Goal: Information Seeking & Learning: Learn about a topic

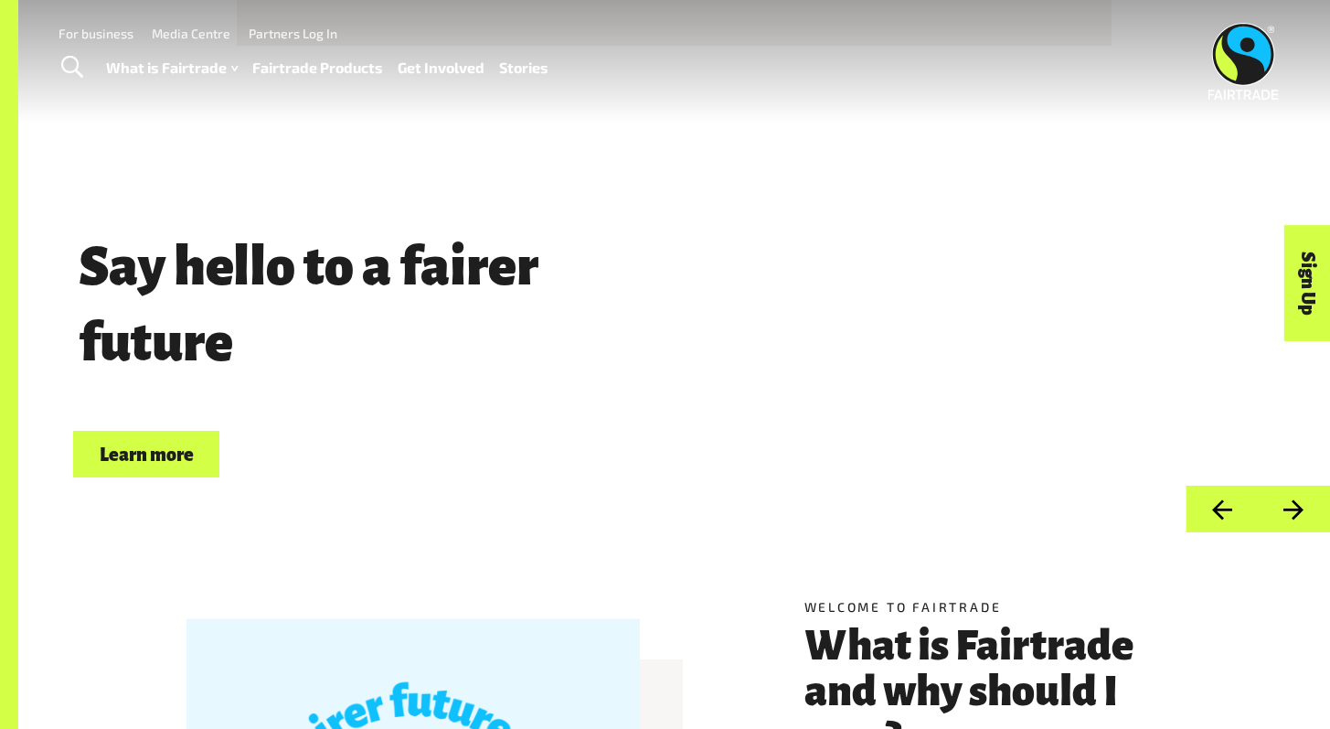
click at [513, 67] on link "Stories" at bounding box center [523, 68] width 49 height 27
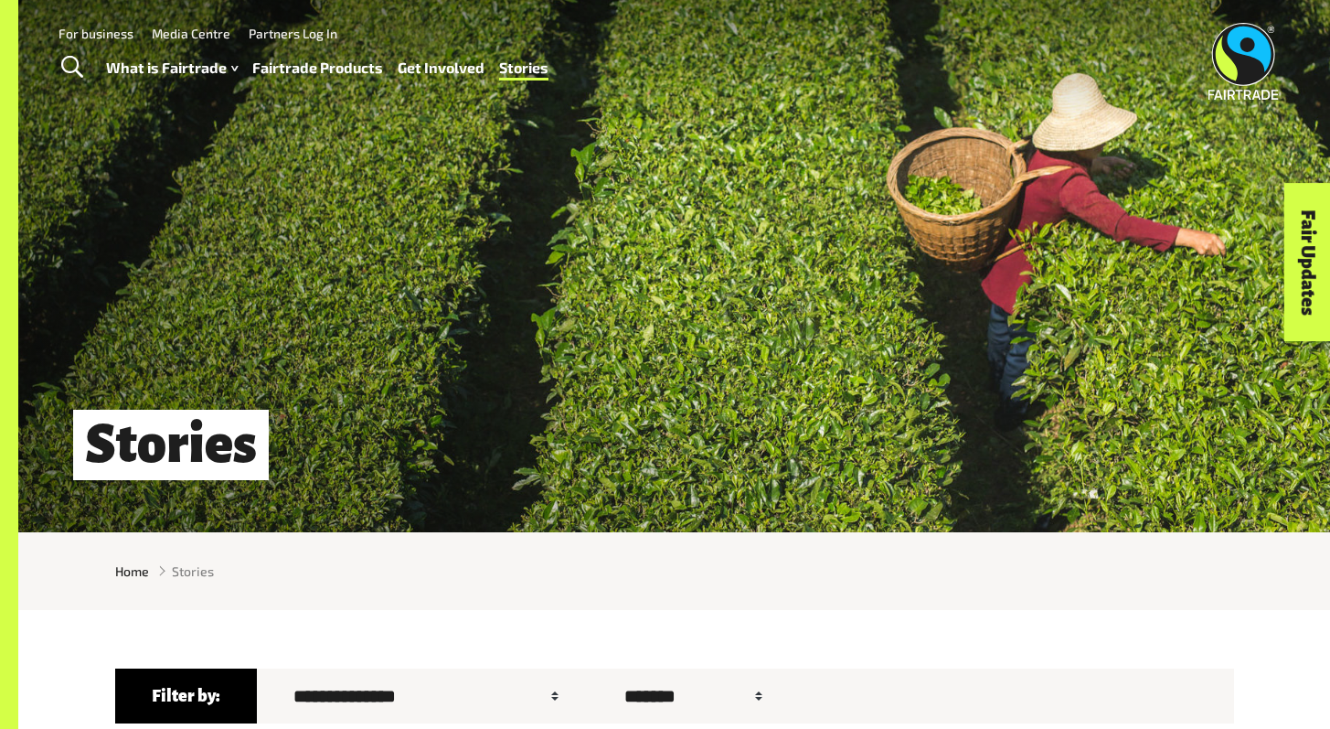
click at [318, 68] on link "Fairtrade Products" at bounding box center [317, 68] width 131 height 27
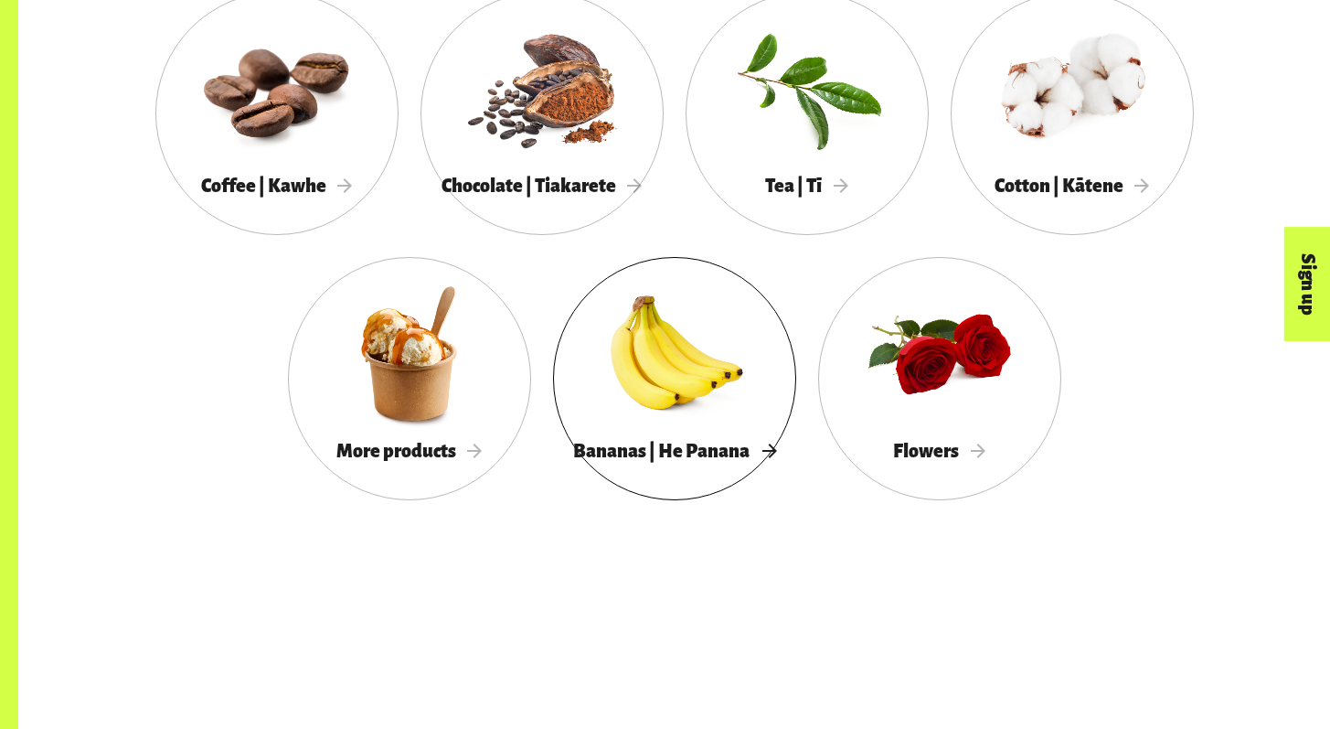
scroll to position [1809, 0]
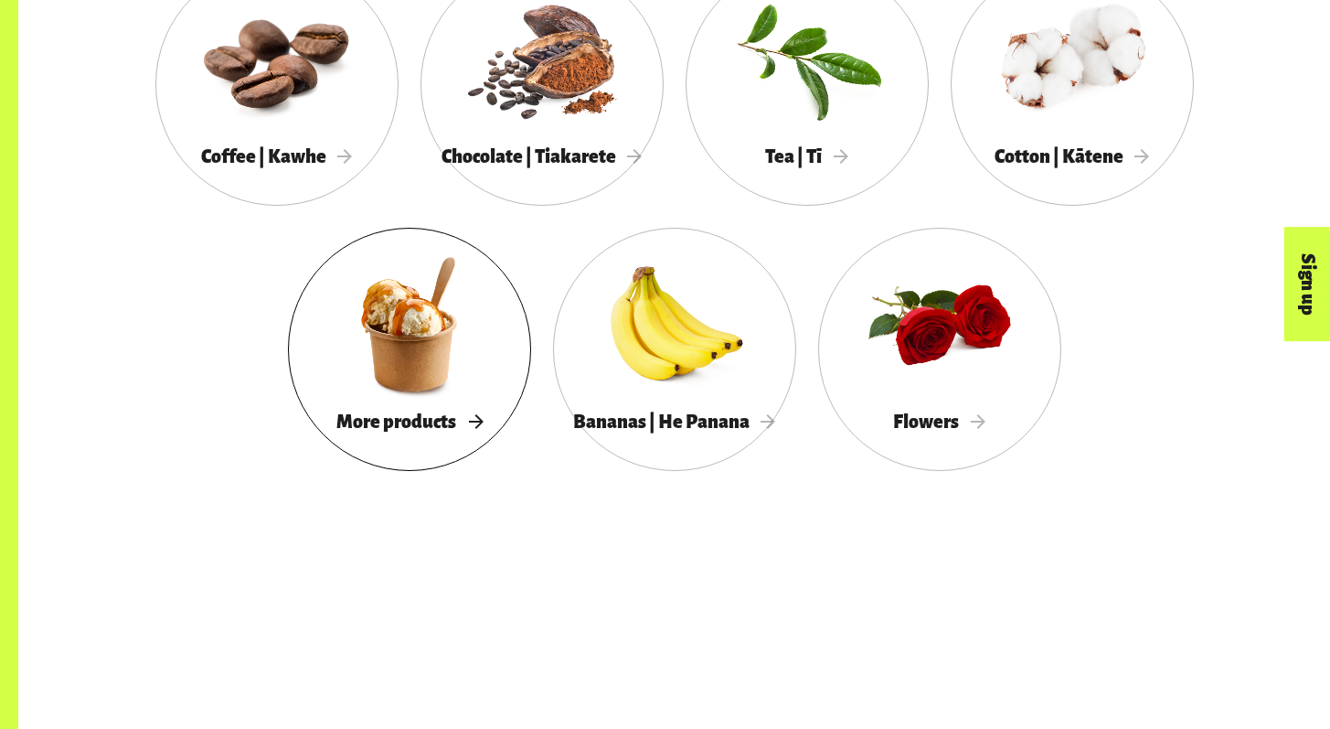
click at [450, 395] on div at bounding box center [409, 324] width 243 height 158
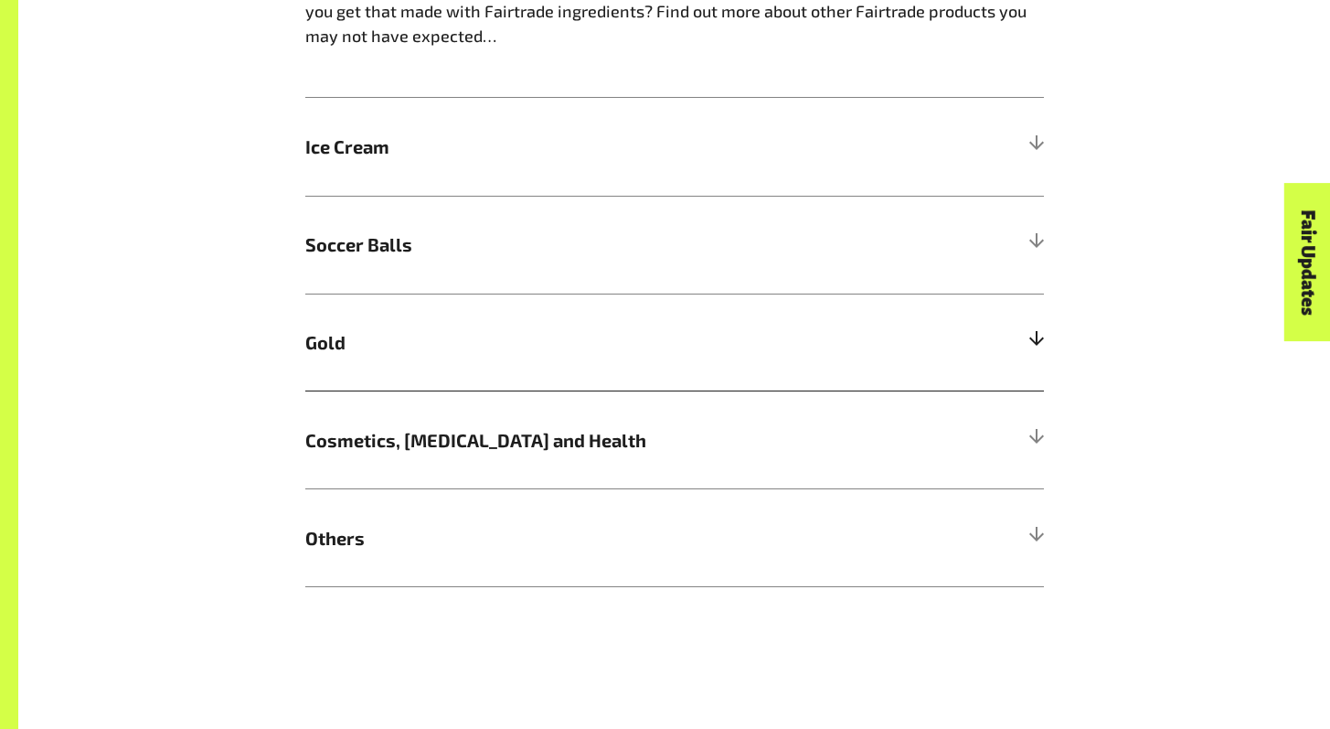
scroll to position [1236, 0]
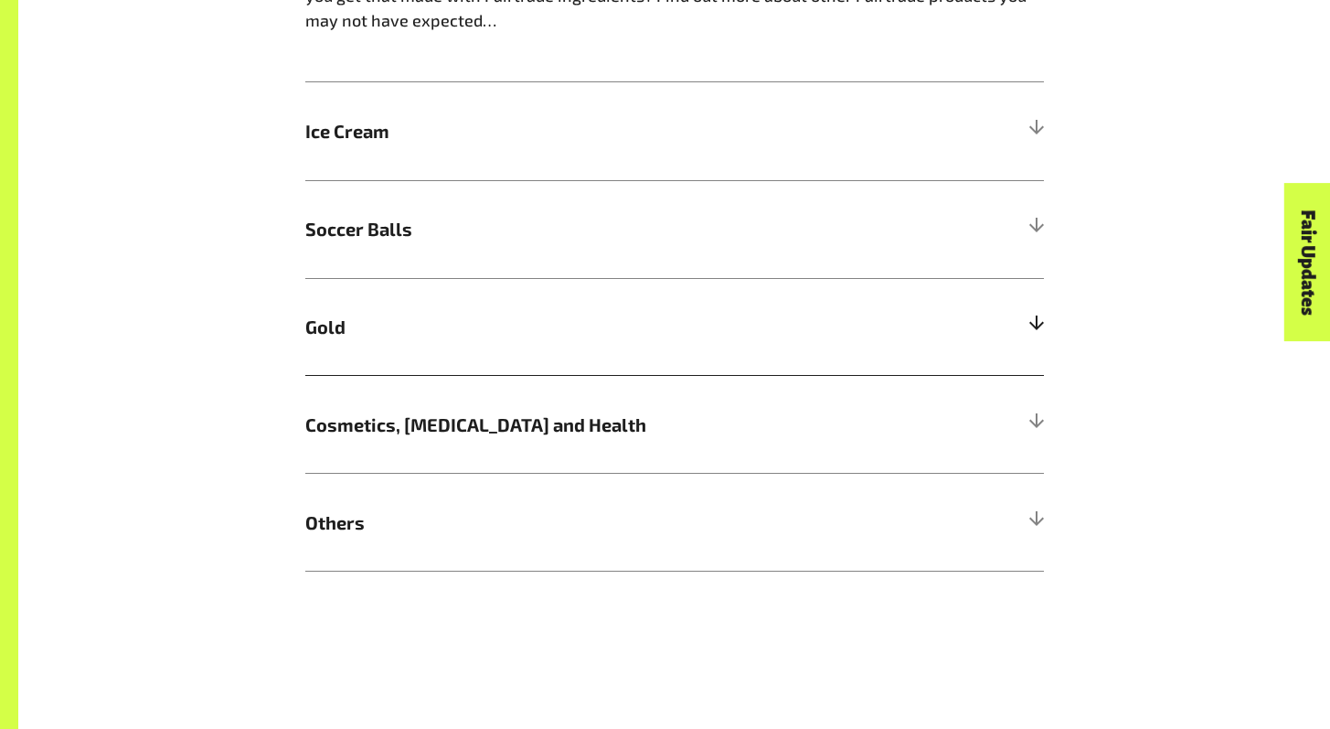
click at [406, 350] on h5 "Gold" at bounding box center [674, 327] width 739 height 98
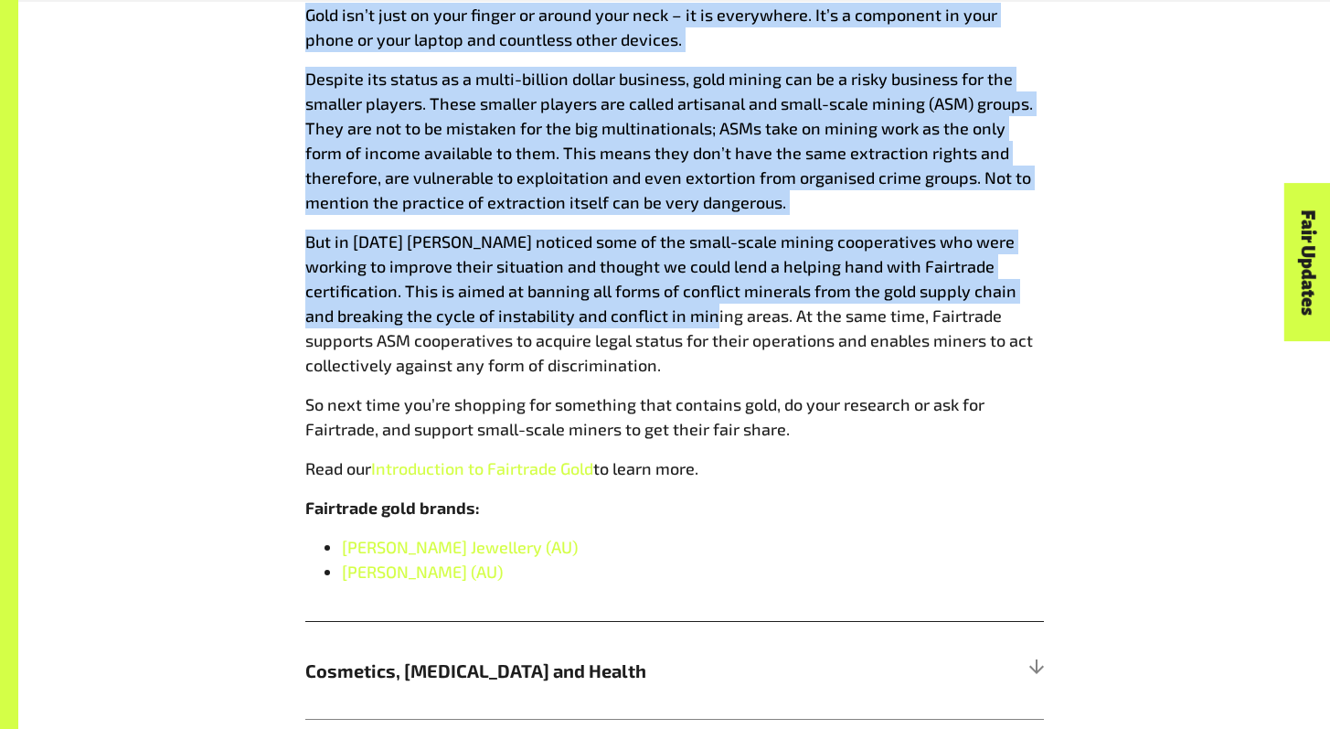
scroll to position [1612, 0]
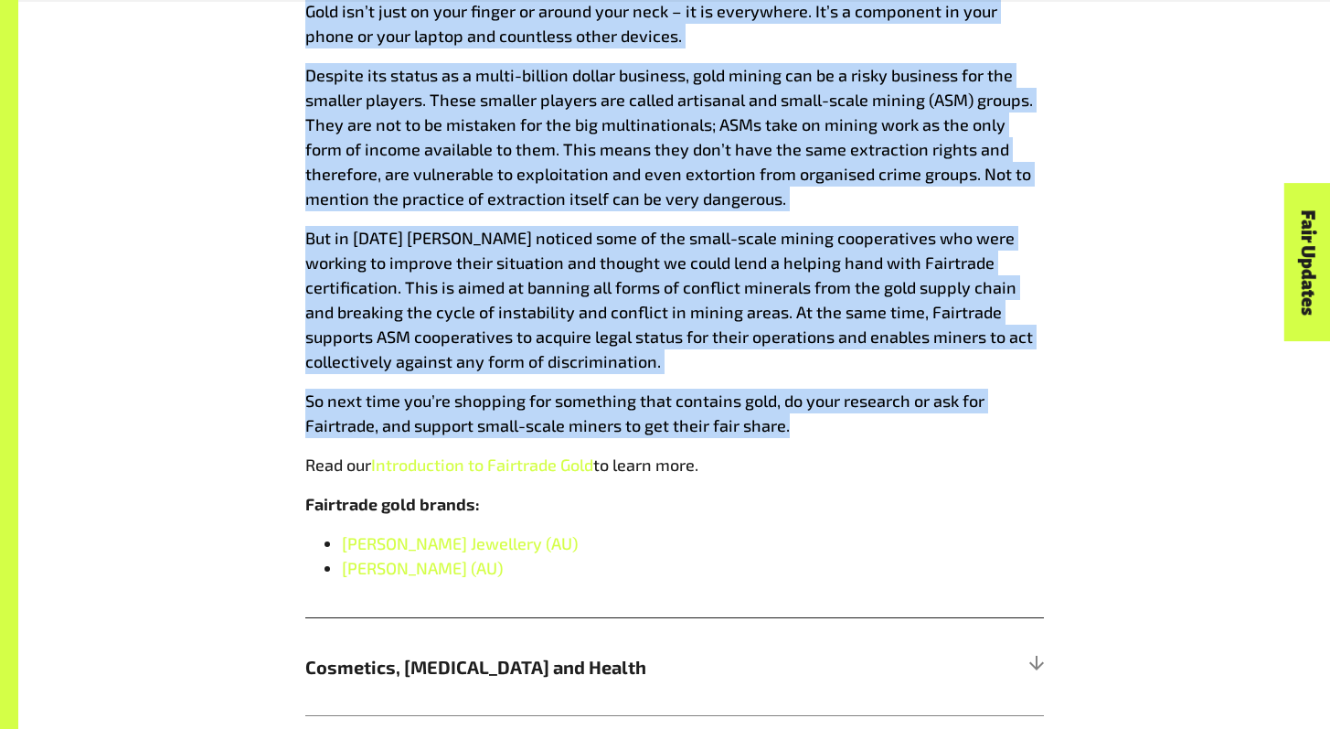
drag, startPoint x: 304, startPoint y: 210, endPoint x: 794, endPoint y: 433, distance: 537.6
click at [794, 432] on div "Gold isn’t just on your finger or around your neck – it is everywhere. It’s a c…" at bounding box center [674, 308] width 739 height 618
copy div "Lore ips’d sita co adip elitse do eiusmo temp inci – ut la etdolorema. Al’e a m…"
click at [1159, 106] on div "More Fairtrade products Bet you didn’t know Fairtrade gold can be found in your…" at bounding box center [674, 171] width 1141 height 1286
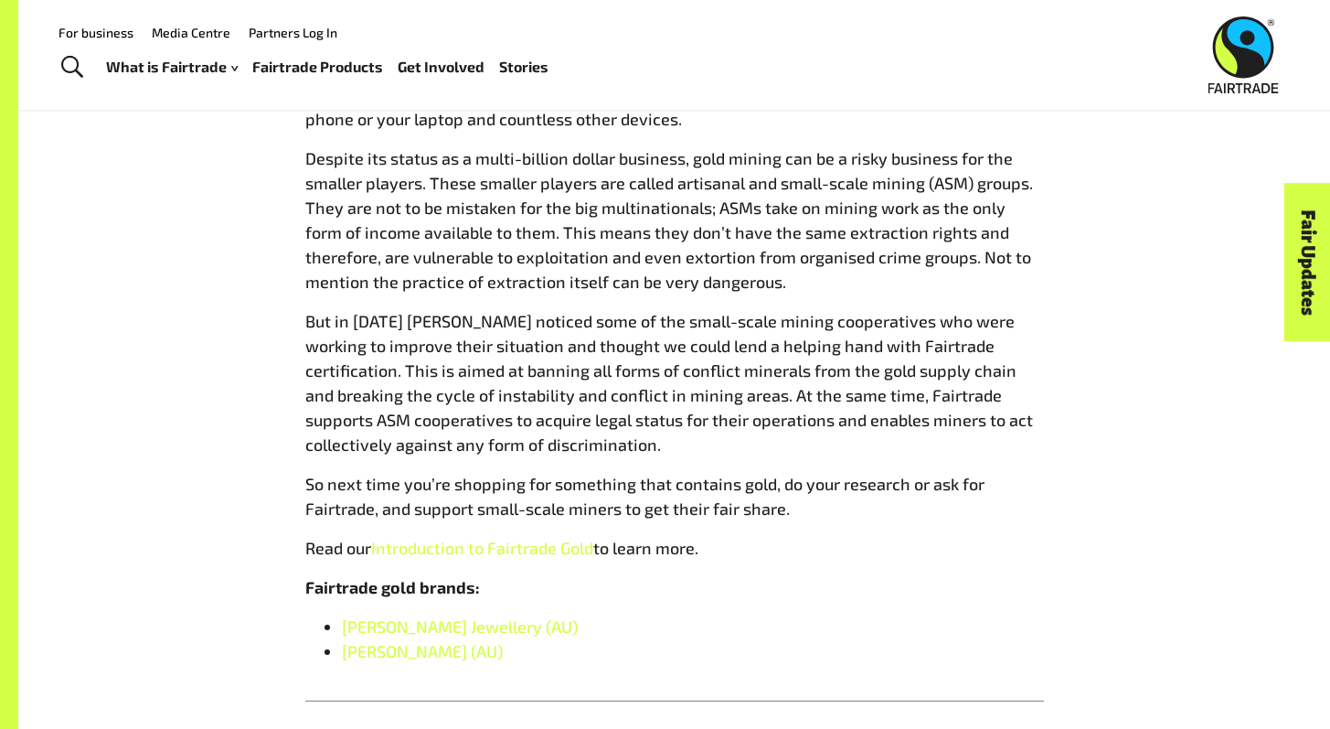
scroll to position [1053, 0]
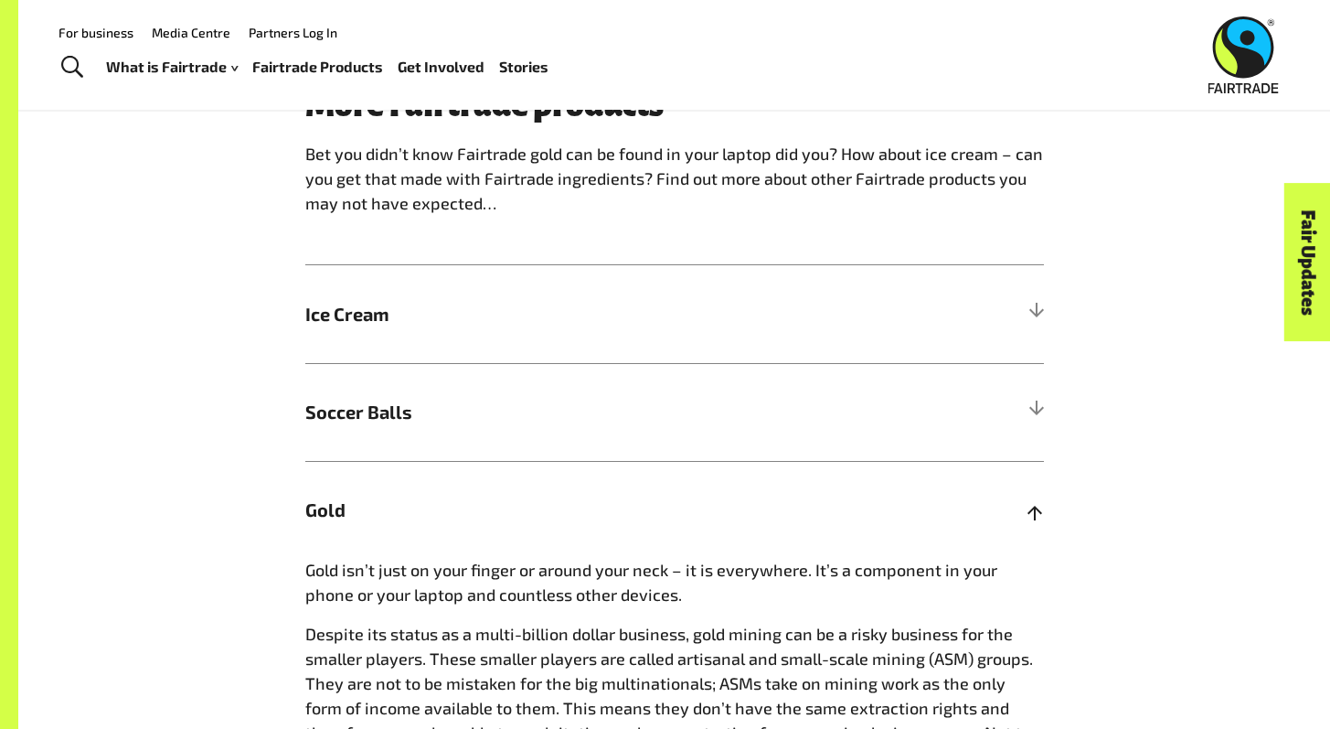
click at [450, 531] on h5 "Gold" at bounding box center [674, 510] width 739 height 98
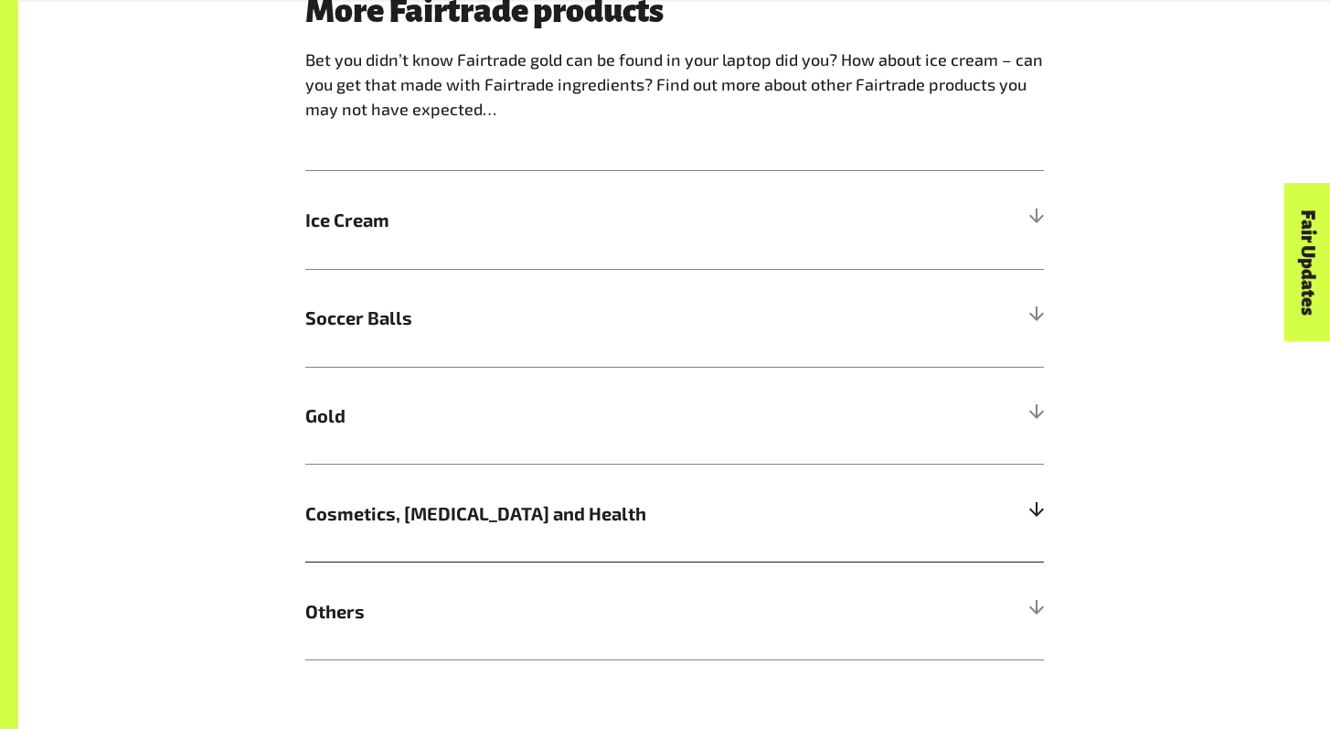
scroll to position [1152, 0]
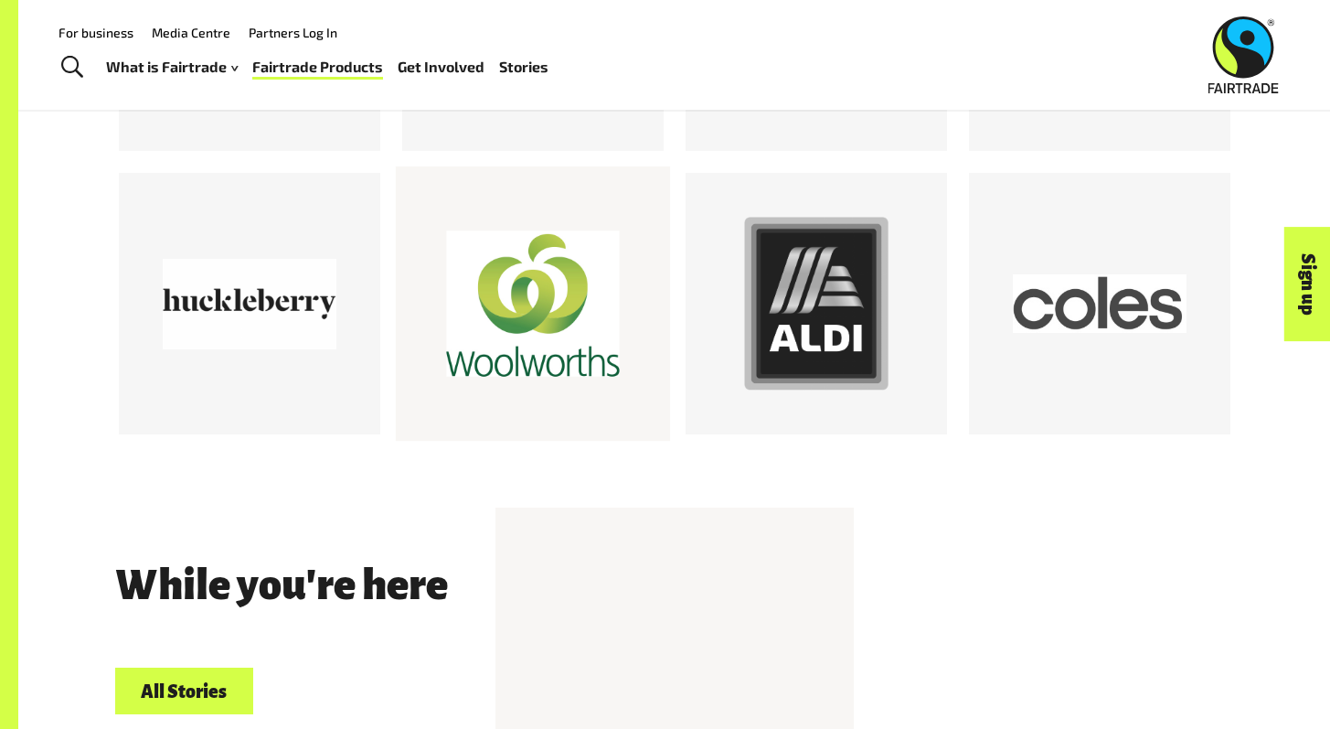
scroll to position [2543, 0]
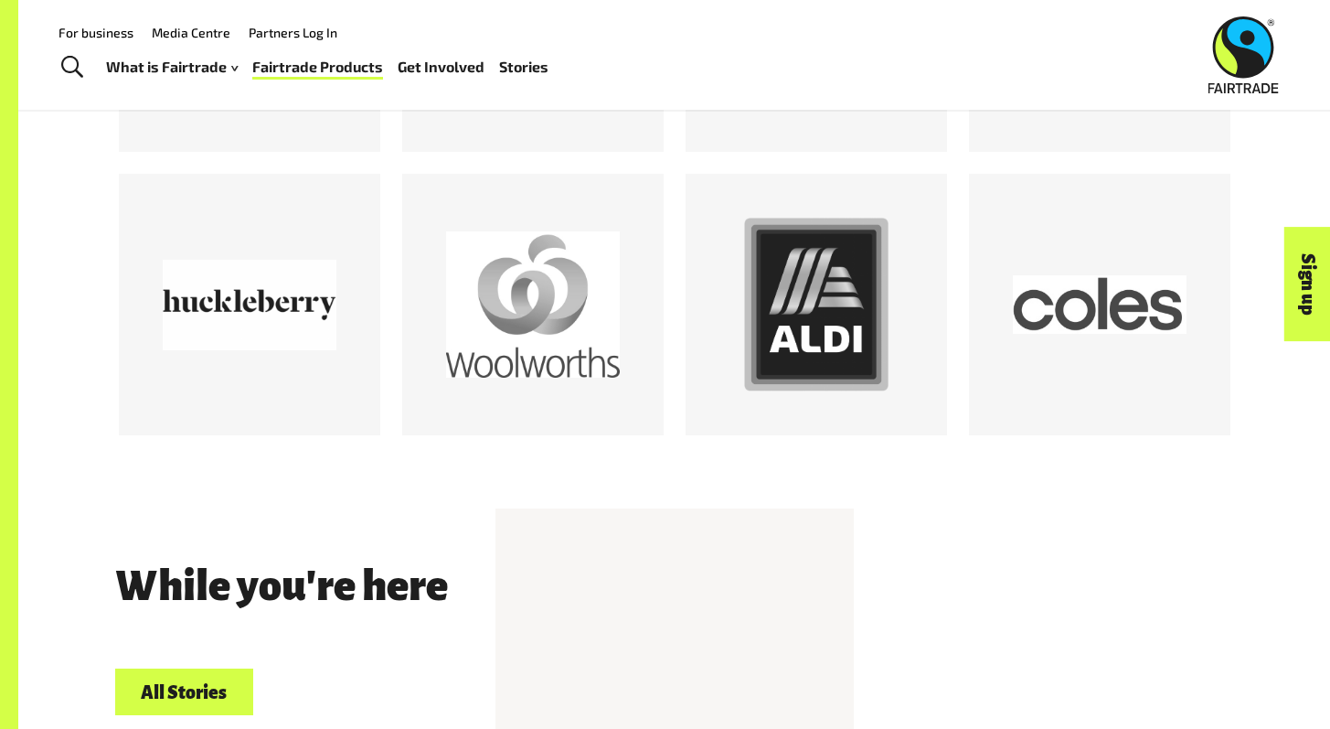
click at [727, 65] on div "For business Media Centre Partners Log In What is Fairtrade How Fairtrade works…" at bounding box center [450, 54] width 820 height 70
